Goal: Task Accomplishment & Management: Complete application form

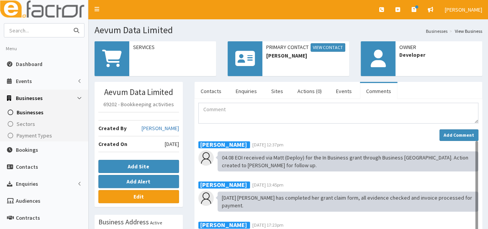
click at [21, 32] on input "text" at bounding box center [36, 30] width 65 height 13
type input "ives"
click at [69, 24] on button "submit" at bounding box center [76, 30] width 15 height 13
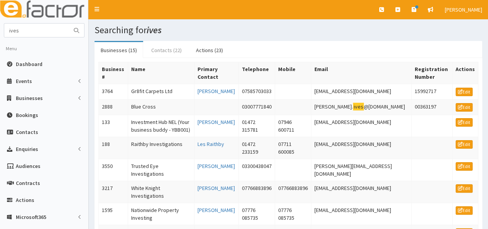
click at [155, 54] on link "Contacts (22)" at bounding box center [166, 50] width 43 height 16
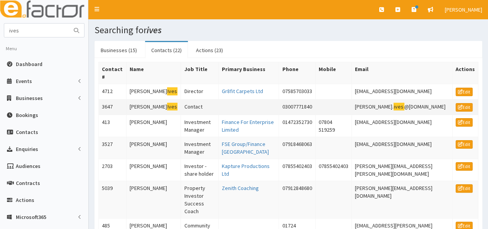
click at [136, 106] on td "Jon Ives" at bounding box center [153, 106] width 55 height 15
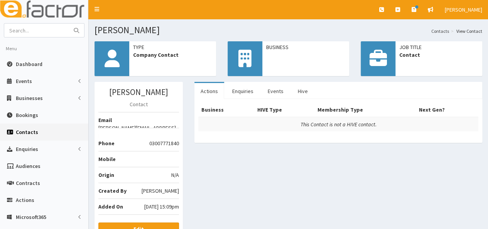
click at [275, 49] on span "Business" at bounding box center [305, 47] width 79 height 8
click at [161, 222] on link "Edit" at bounding box center [138, 228] width 81 height 13
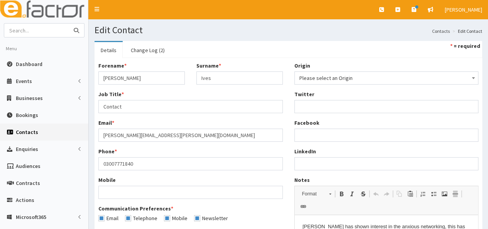
click at [46, 29] on input "text" at bounding box center [36, 30] width 65 height 13
type input "blue cross"
click at [69, 24] on button "submit" at bounding box center [76, 30] width 15 height 13
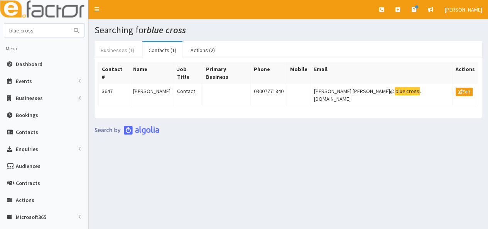
click at [115, 51] on link "Businesses (1)" at bounding box center [117, 50] width 46 height 16
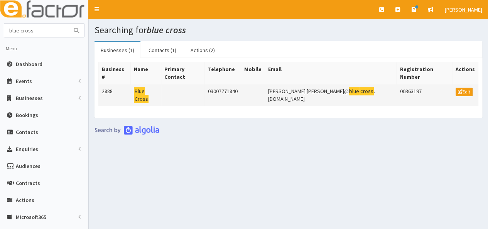
click at [148, 95] on mark "Cross" at bounding box center [141, 99] width 15 height 8
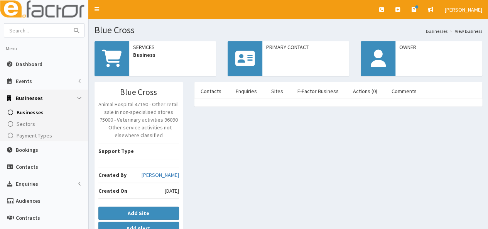
click at [298, 47] on span "Primary Contact" at bounding box center [305, 47] width 79 height 8
click at [244, 59] on icon at bounding box center [245, 58] width 20 height 17
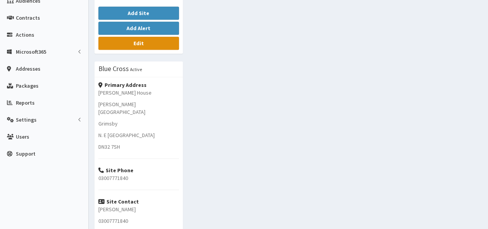
click at [167, 43] on link "Edit" at bounding box center [138, 43] width 81 height 13
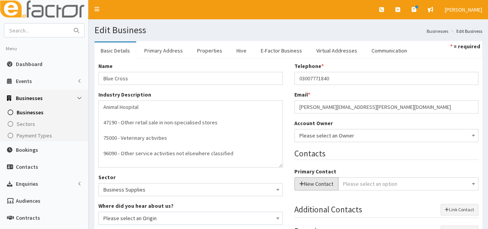
click at [327, 183] on button "New Contact" at bounding box center [316, 183] width 44 height 13
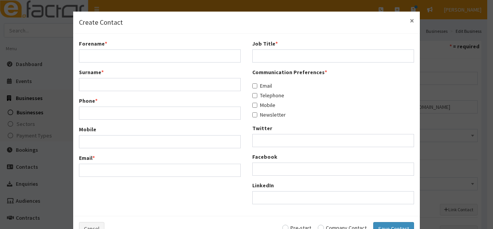
click at [410, 20] on span "×" at bounding box center [412, 20] width 4 height 10
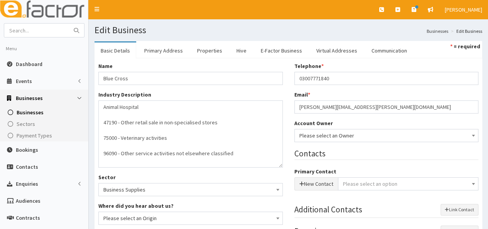
click at [445, 186] on span "Please select an option" at bounding box center [408, 183] width 131 height 11
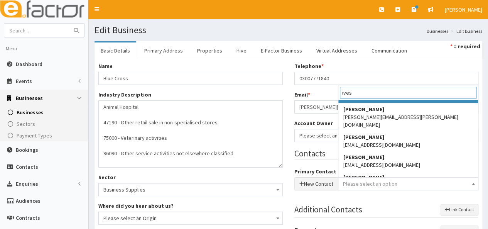
scroll to position [87, 0]
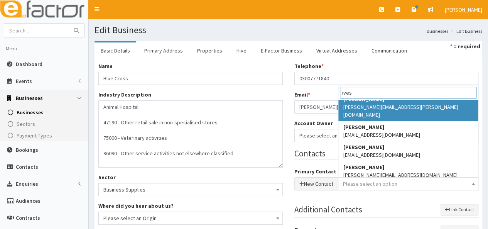
type input "ives"
select select "3647"
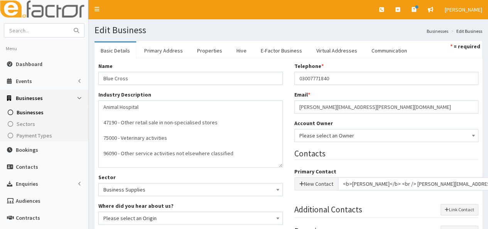
scroll to position [200, 0]
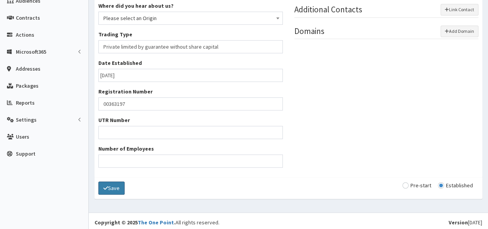
click at [112, 185] on button "Save" at bounding box center [111, 187] width 26 height 13
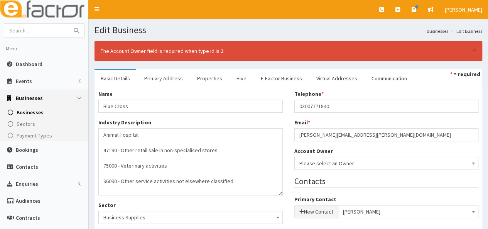
click at [408, 164] on span "Please select an Owner" at bounding box center [386, 163] width 174 height 11
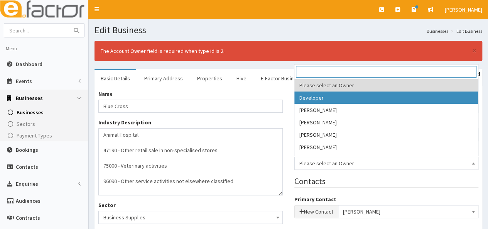
select select "1"
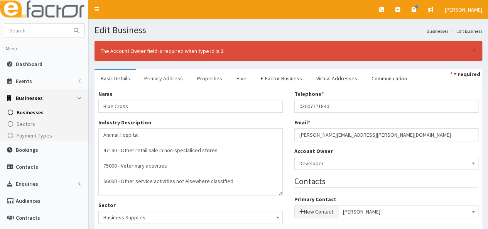
scroll to position [200, 0]
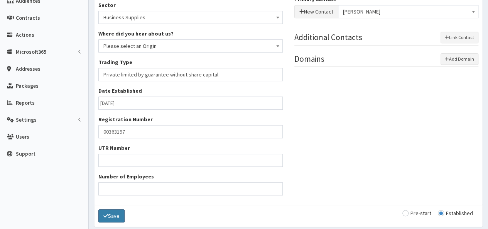
click at [113, 212] on button "Save" at bounding box center [111, 215] width 26 height 13
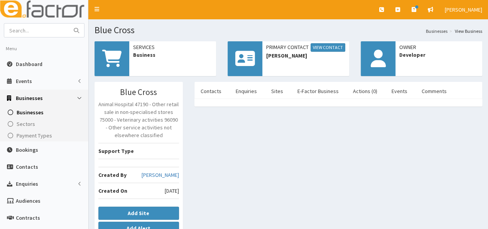
click at [34, 62] on span "Dashboard" at bounding box center [29, 64] width 27 height 7
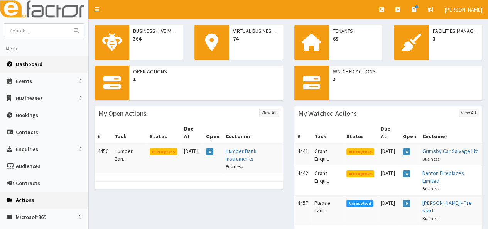
click at [21, 199] on span "Actions" at bounding box center [25, 199] width 19 height 7
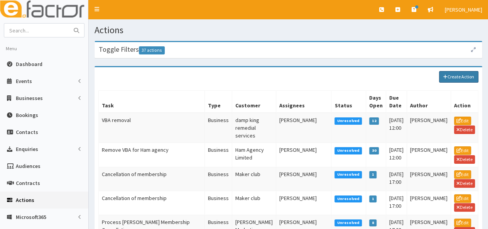
click at [451, 75] on link "Create Action" at bounding box center [458, 77] width 39 height 12
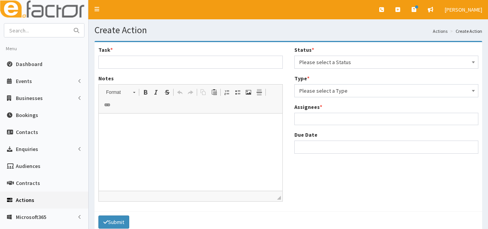
select select
click at [199, 60] on input "Task *" at bounding box center [190, 62] width 184 height 13
type input "J"
type input "Solar Energy Enquiry"
click at [116, 133] on html at bounding box center [190, 125] width 183 height 24
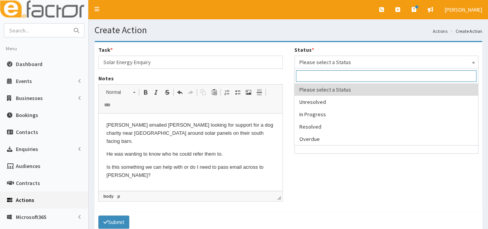
click at [338, 60] on span "Please select a Status" at bounding box center [386, 62] width 174 height 11
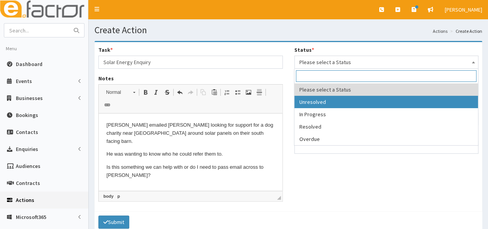
select select "1"
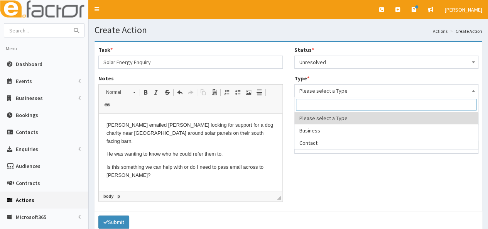
click at [327, 92] on span "Please select a Type" at bounding box center [386, 90] width 174 height 11
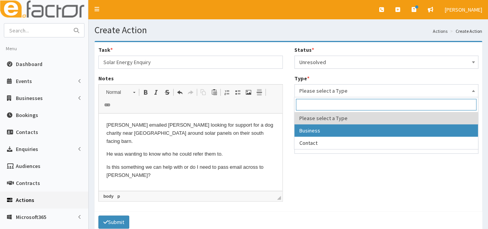
select select "business"
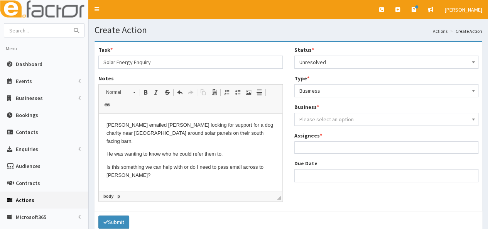
click at [321, 120] on span "Please select an option" at bounding box center [326, 119] width 54 height 7
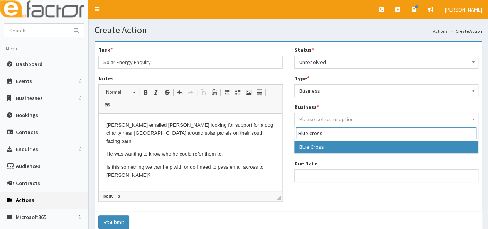
type input "Blue cross"
select select "2888"
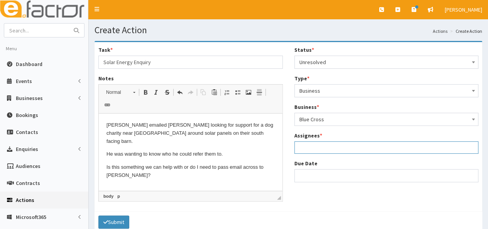
click at [331, 148] on ul at bounding box center [386, 146] width 183 height 10
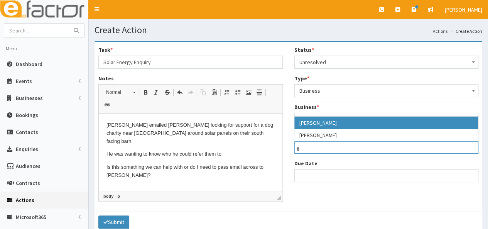
type input "g"
select select "20"
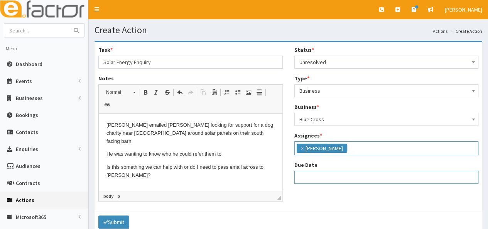
click at [307, 177] on input "Due Date" at bounding box center [386, 176] width 184 height 13
select select "12"
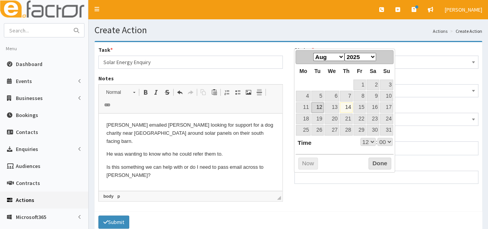
click at [316, 104] on link "12" at bounding box center [317, 107] width 12 height 10
type input "12-08-2025 12:00"
select select "12"
click at [380, 161] on button "Done" at bounding box center [379, 163] width 23 height 12
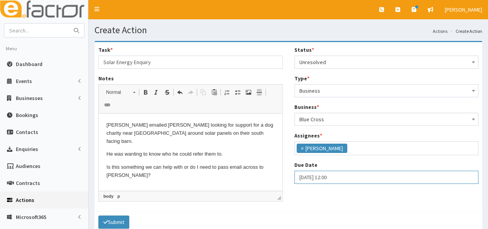
click at [346, 175] on input "12-08-2025 12:00" at bounding box center [386, 176] width 184 height 13
select select "12"
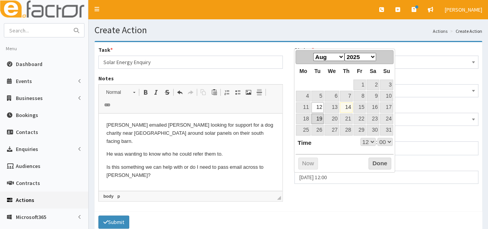
click at [318, 116] on link "19" at bounding box center [317, 118] width 12 height 10
select select "12"
type input "19-08-2025 12:00"
click at [373, 163] on button "Done" at bounding box center [379, 163] width 23 height 12
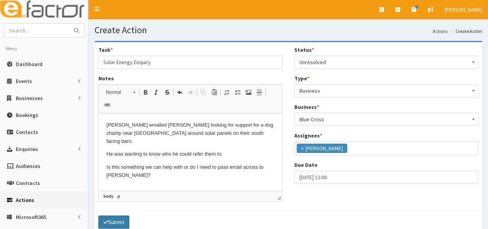
click at [111, 215] on button "Submit" at bounding box center [113, 221] width 31 height 13
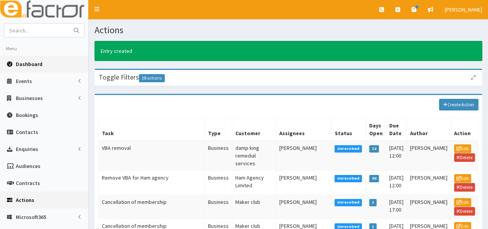
click at [32, 65] on span "Dashboard" at bounding box center [29, 64] width 27 height 7
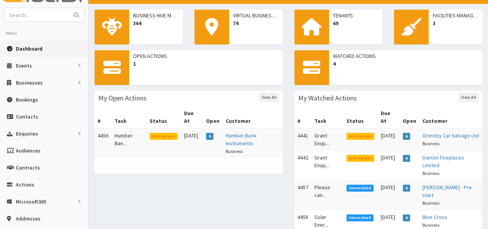
scroll to position [51, 0]
